Goal: Information Seeking & Learning: Learn about a topic

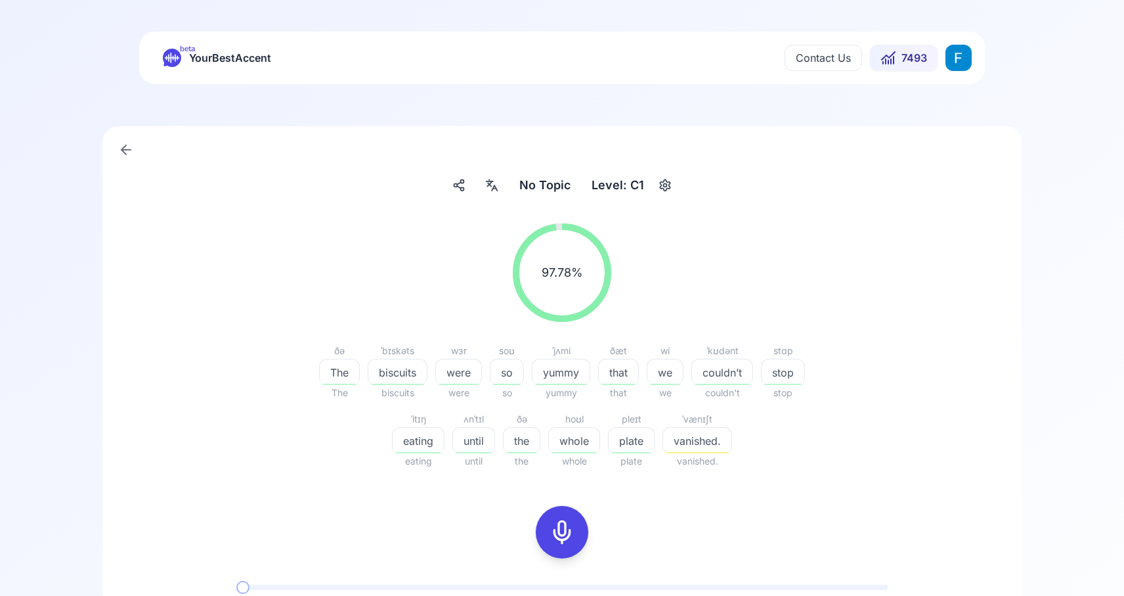
scroll to position [246, 0]
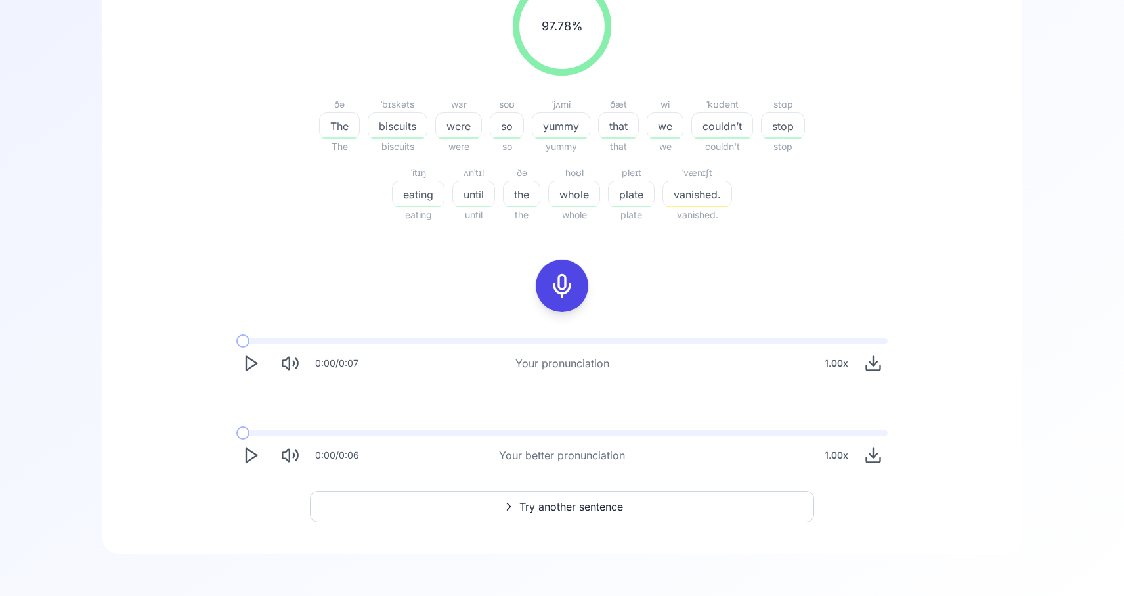
click at [244, 353] on button "Play" at bounding box center [250, 363] width 29 height 29
click at [872, 365] on icon "Download audio" at bounding box center [873, 363] width 18 height 18
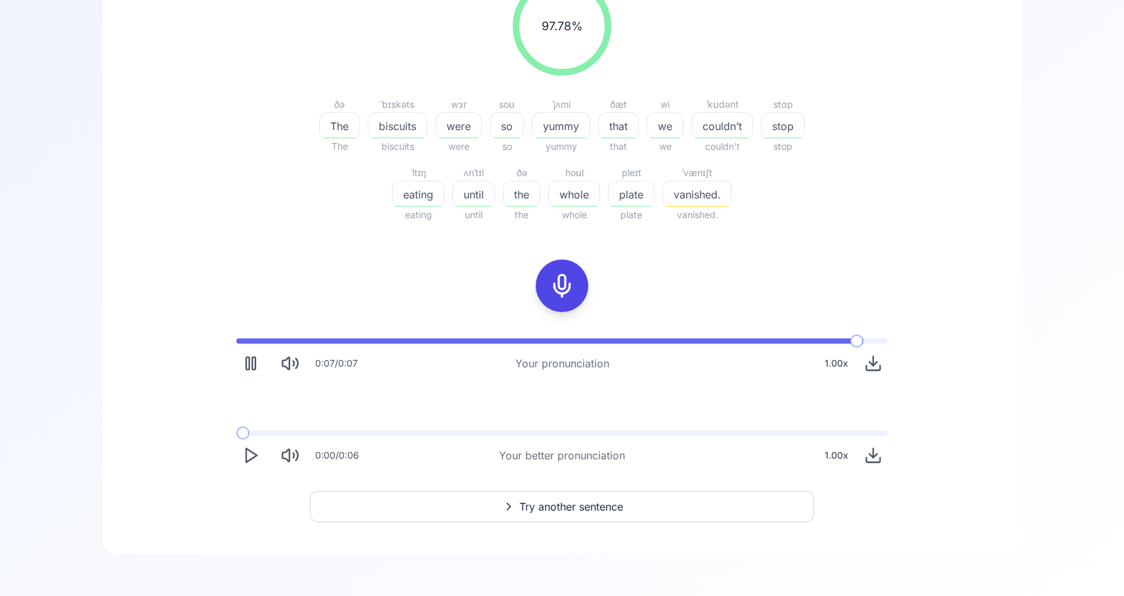
click at [868, 369] on icon "Download audio" at bounding box center [873, 363] width 18 height 18
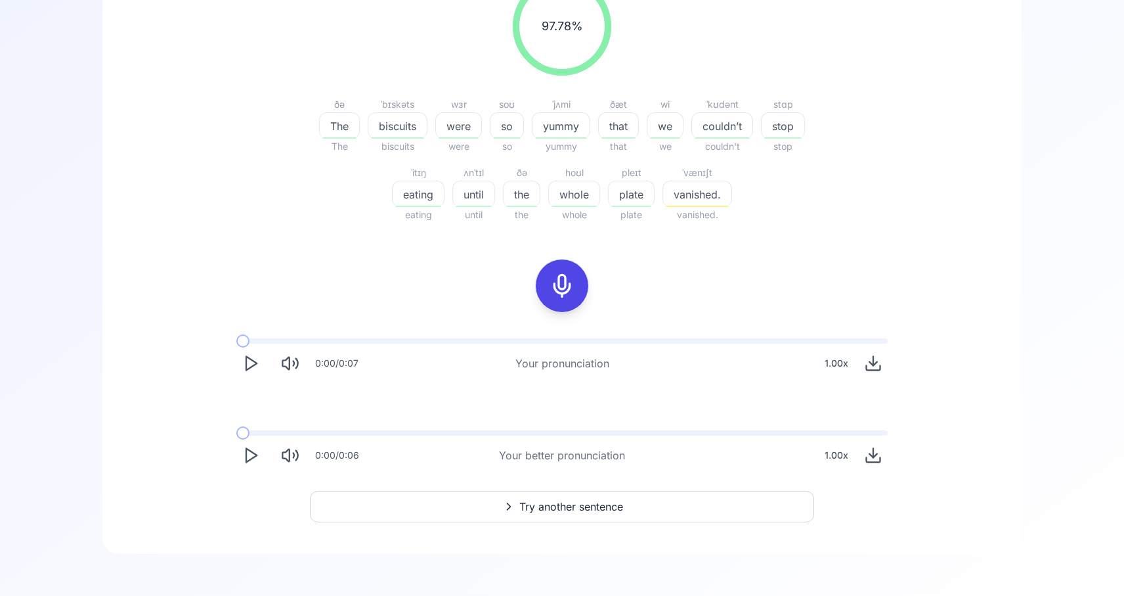
click at [639, 504] on button "Try another sentence" at bounding box center [562, 507] width 504 height 32
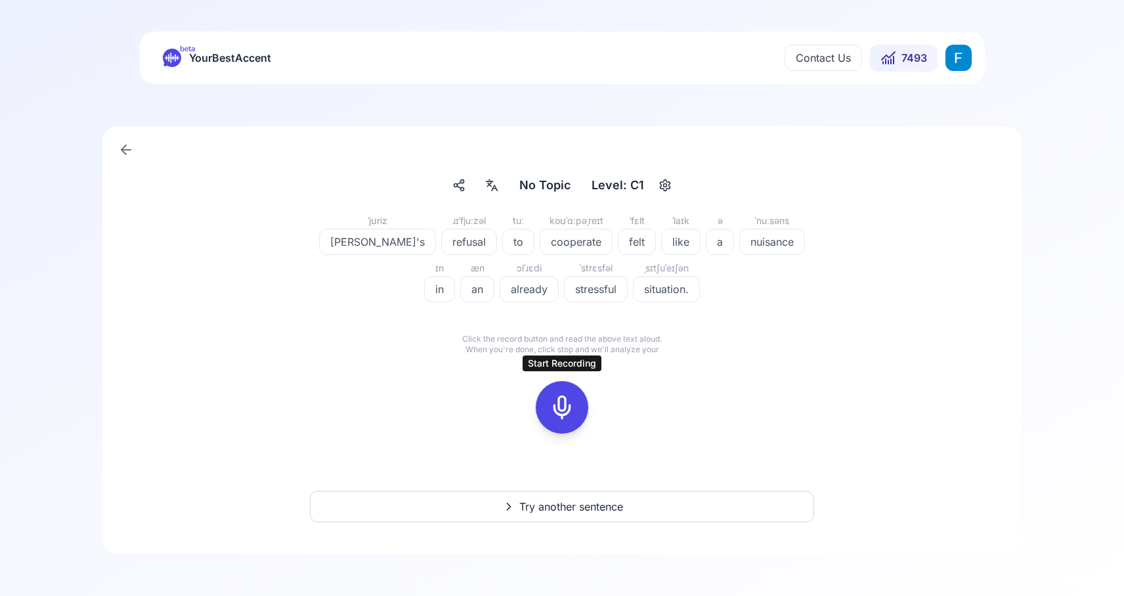
click at [550, 414] on icon at bounding box center [562, 407] width 26 height 26
click at [624, 384] on icon at bounding box center [621, 382] width 13 height 13
click at [569, 403] on icon at bounding box center [562, 407] width 26 height 26
click at [573, 401] on icon at bounding box center [562, 407] width 26 height 26
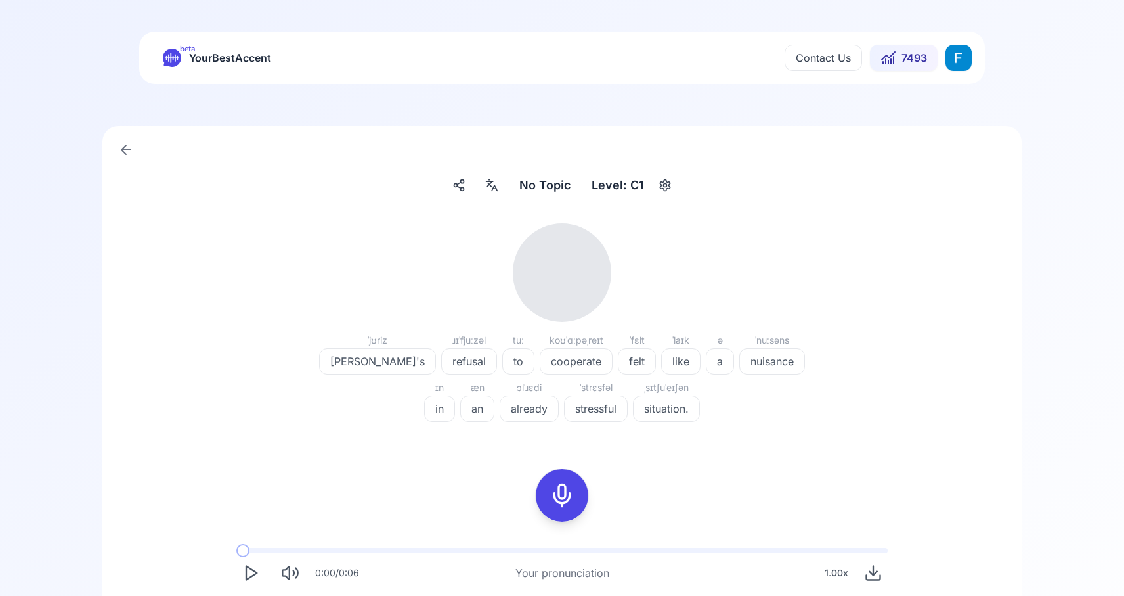
click at [244, 565] on icon "Play" at bounding box center [251, 573] width 18 height 18
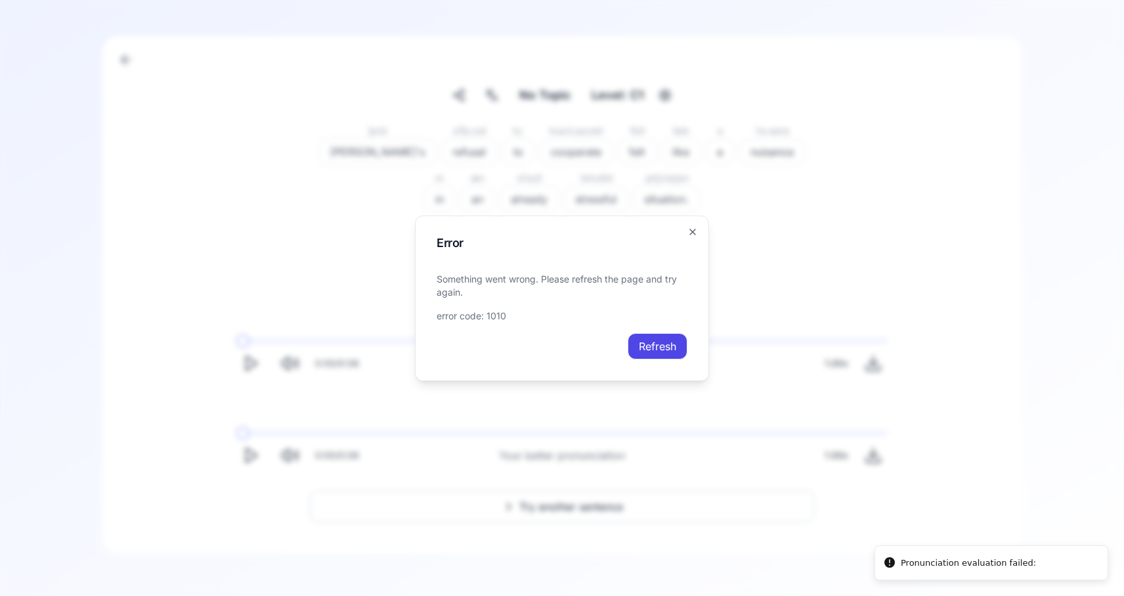
scroll to position [90, 0]
click at [653, 344] on button "Refresh" at bounding box center [658, 346] width 60 height 26
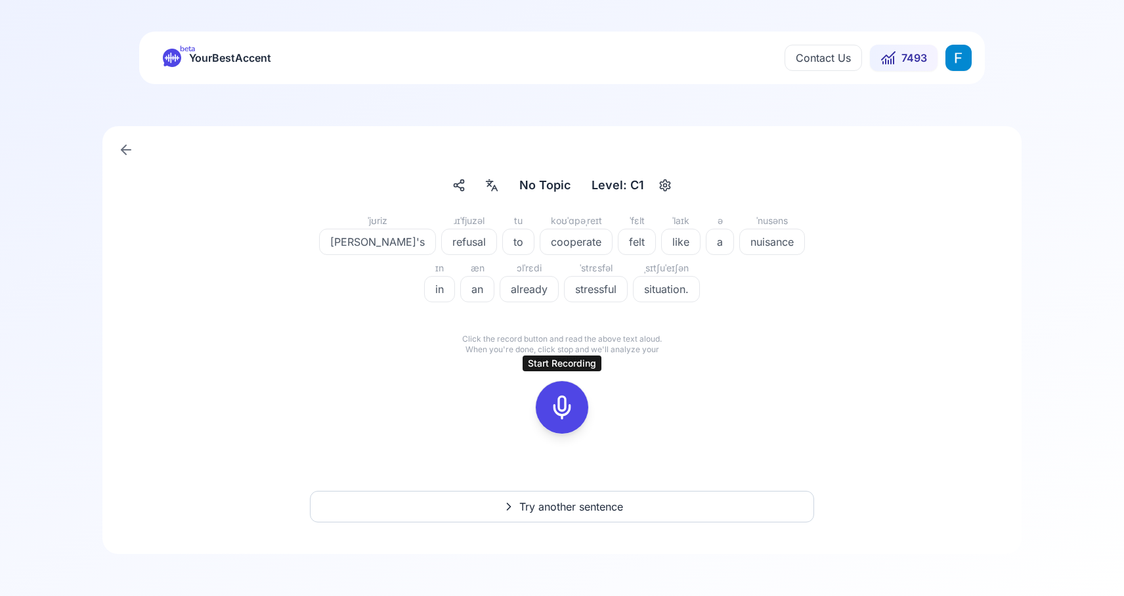
click at [570, 420] on div at bounding box center [562, 407] width 32 height 53
click at [554, 402] on icon at bounding box center [562, 407] width 26 height 26
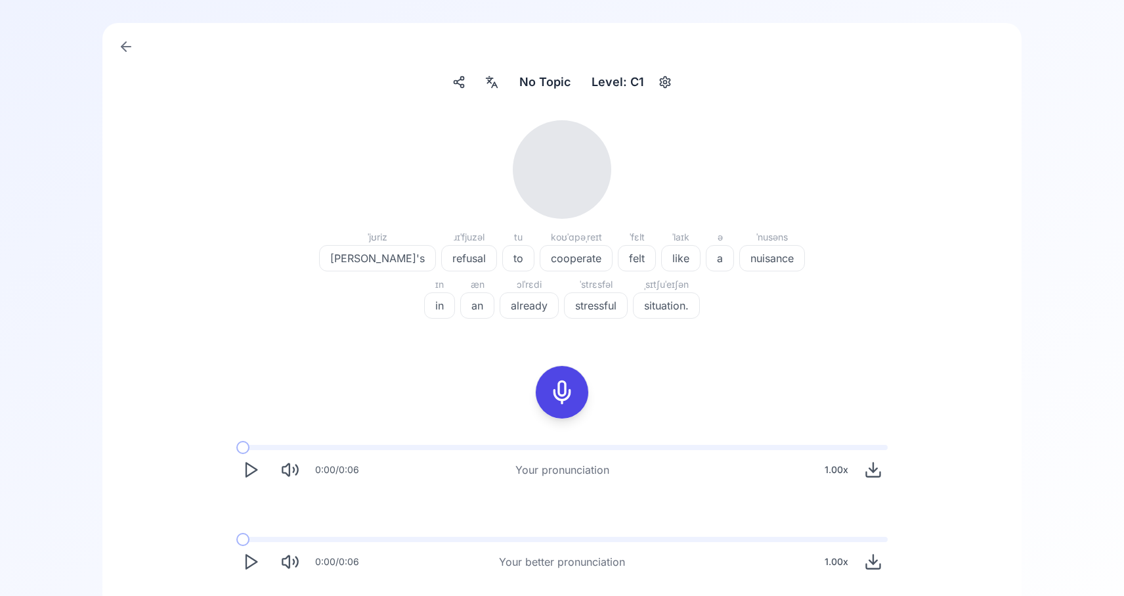
scroll to position [120, 0]
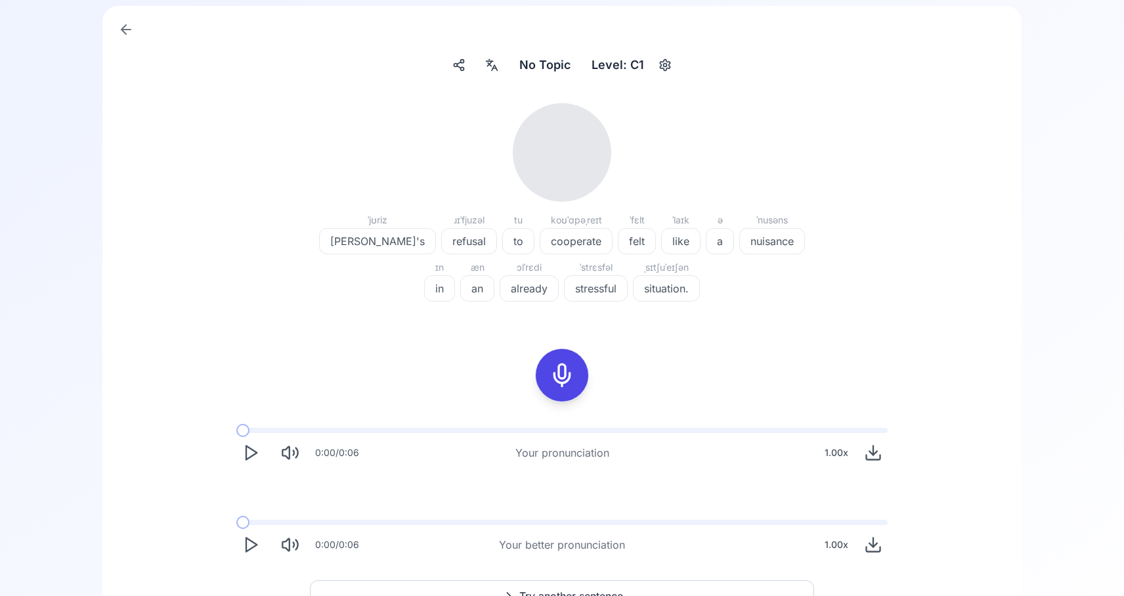
click at [254, 455] on icon "Play" at bounding box center [251, 452] width 18 height 18
click at [247, 542] on icon "Play" at bounding box center [251, 544] width 18 height 18
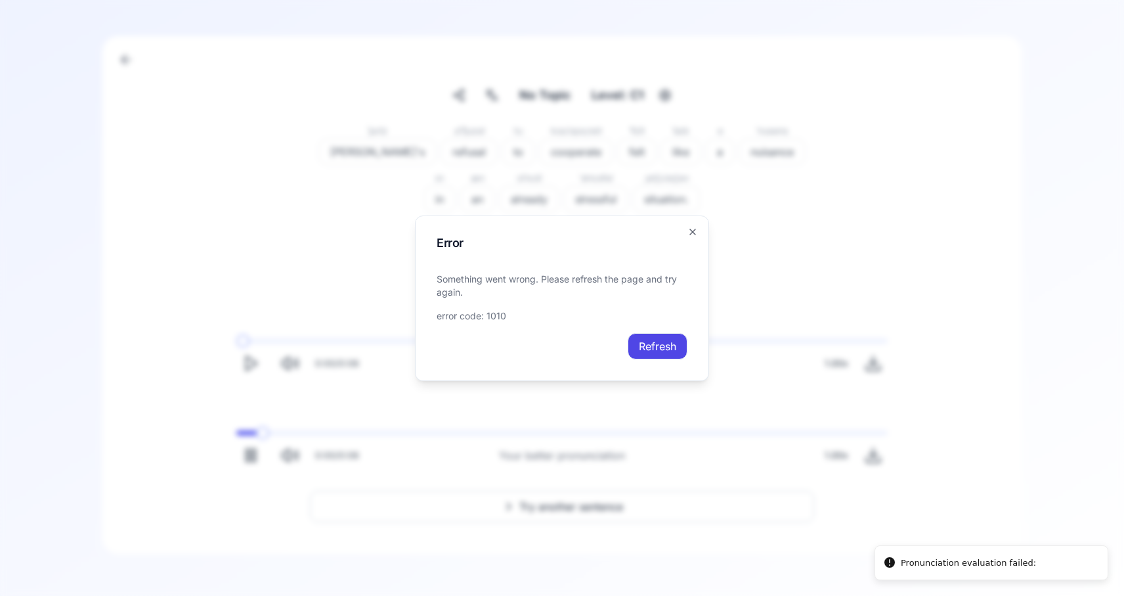
scroll to position [90, 0]
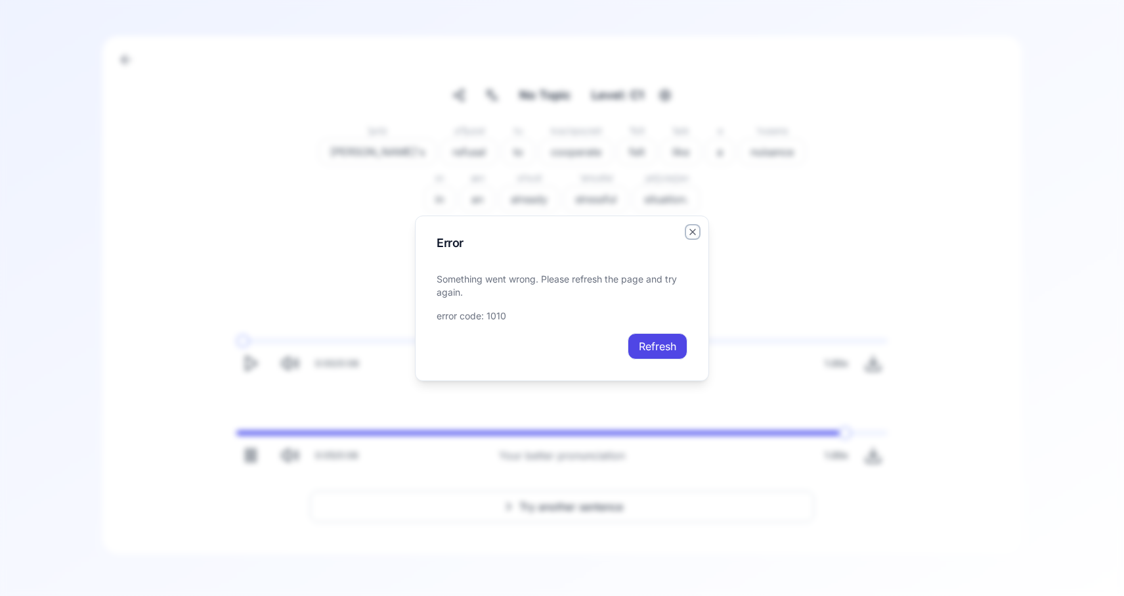
click at [690, 233] on icon "button" at bounding box center [693, 232] width 11 height 11
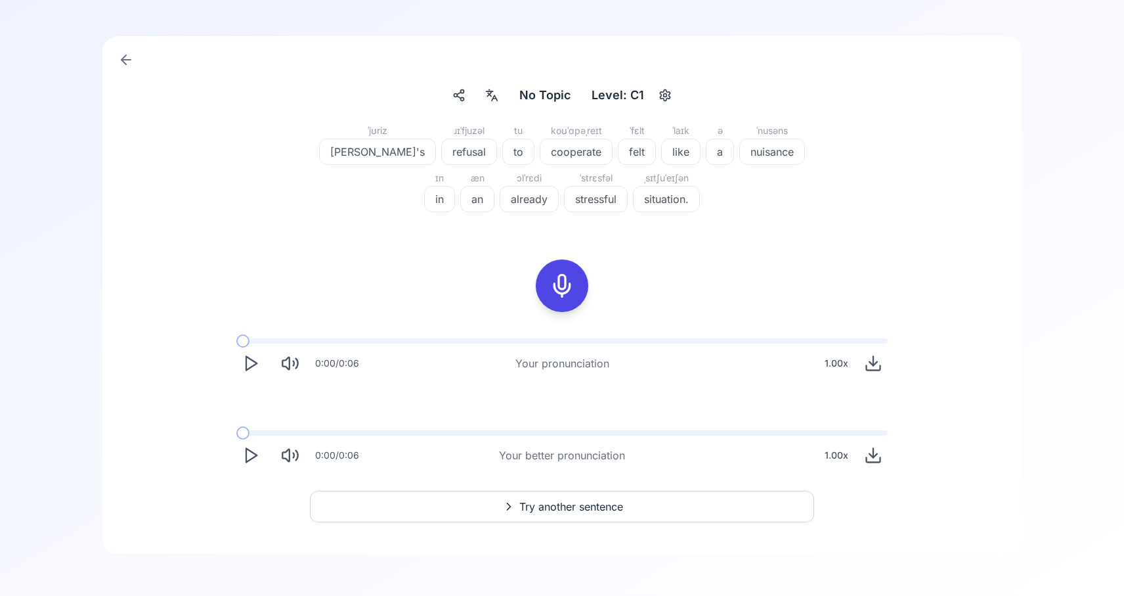
click at [242, 458] on icon "Play" at bounding box center [251, 455] width 18 height 18
click at [877, 451] on icon "Download audio" at bounding box center [873, 455] width 18 height 18
click at [871, 362] on icon "Download audio" at bounding box center [874, 364] width 8 height 4
click at [876, 358] on icon "Download audio" at bounding box center [873, 363] width 18 height 18
click at [247, 453] on icon "Play" at bounding box center [251, 455] width 18 height 18
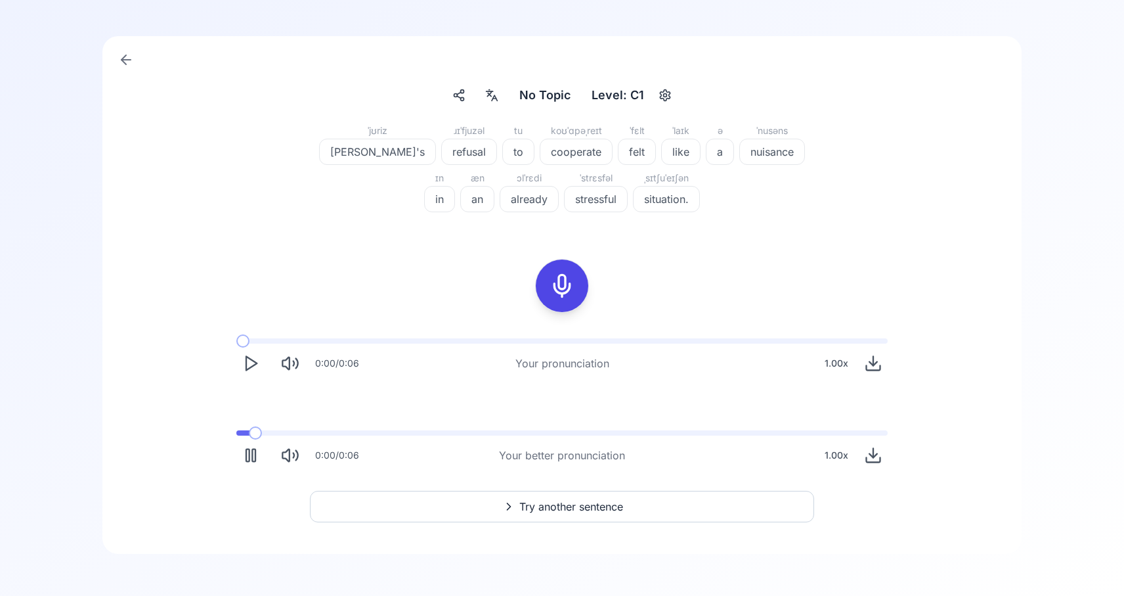
click at [238, 435] on span at bounding box center [242, 432] width 13 height 5
click at [247, 456] on icon "Play" at bounding box center [251, 455] width 18 height 18
